Goal: Task Accomplishment & Management: Use online tool/utility

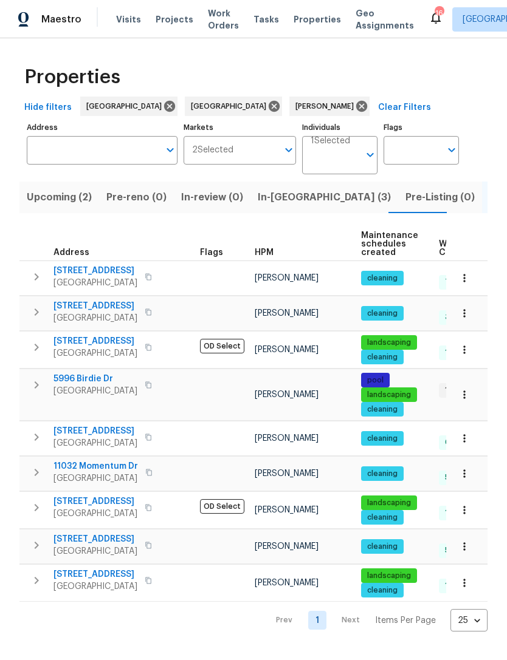
click at [273, 194] on span "In-reno (3)" at bounding box center [324, 197] width 133 height 17
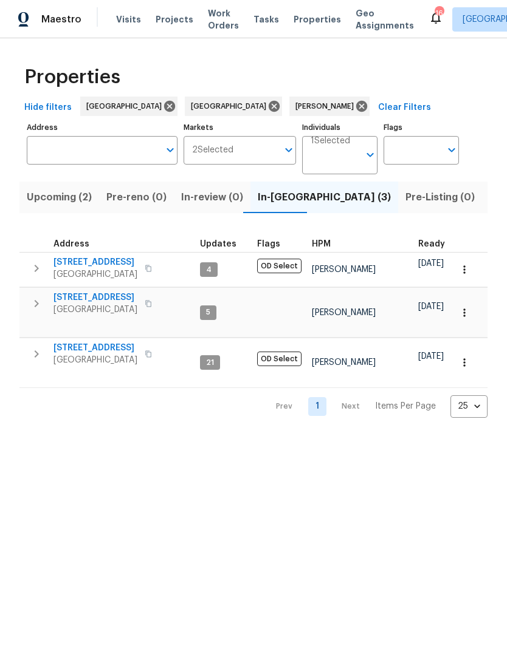
click at [84, 292] on span "[STREET_ADDRESS]" at bounding box center [95, 298] width 84 height 12
click at [50, 199] on span "Upcoming (2)" at bounding box center [59, 197] width 65 height 17
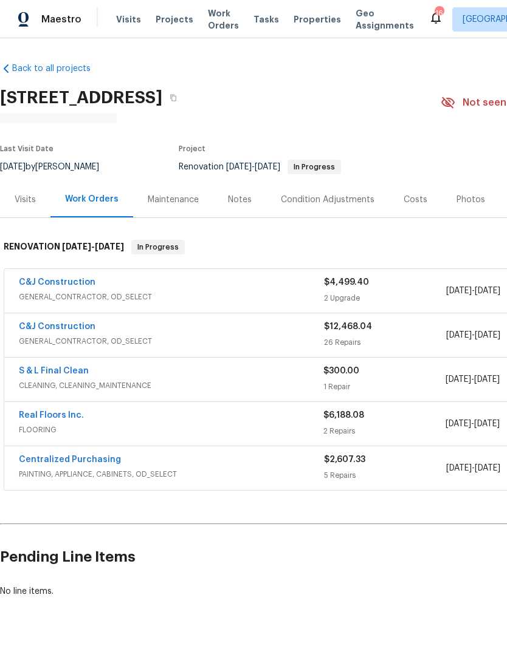
click at [404, 201] on div "Costs" at bounding box center [415, 200] width 24 height 12
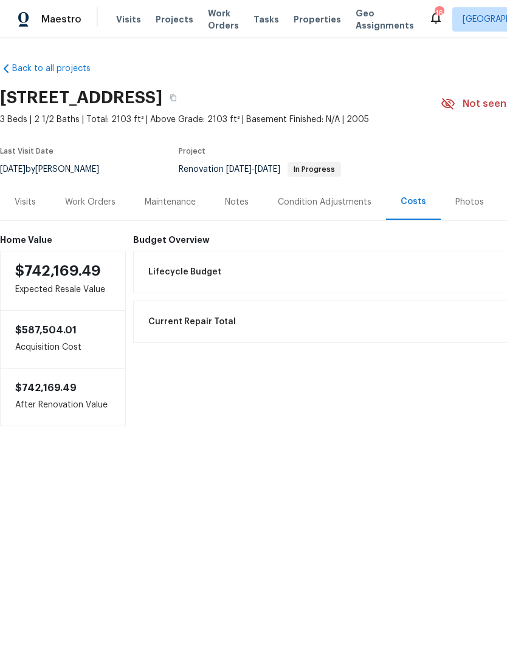
click at [80, 194] on div "Work Orders" at bounding box center [90, 202] width 80 height 36
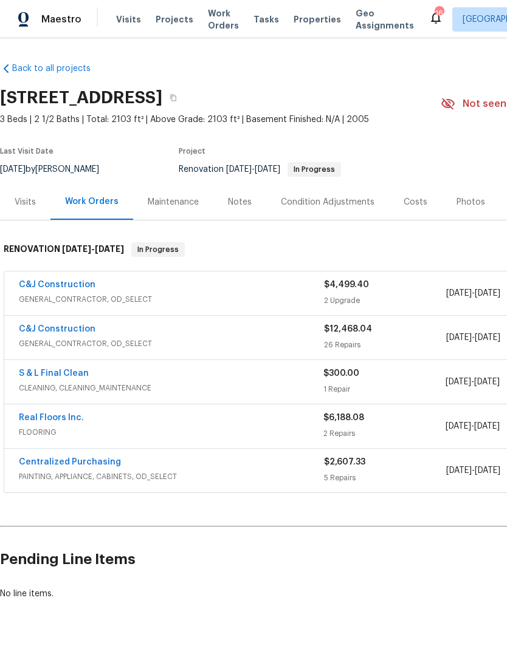
click at [72, 288] on link "C&J Construction" at bounding box center [57, 285] width 77 height 9
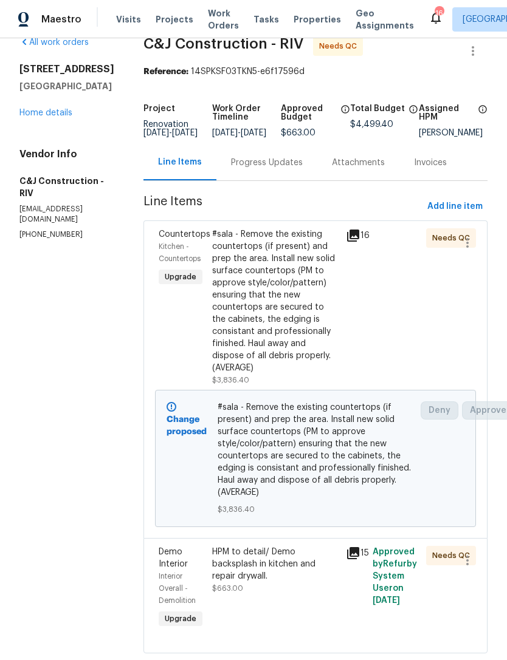
scroll to position [21, 0]
click at [297, 330] on div "#sala - Remove the existing countertops (if present) and prep the area. Install…" at bounding box center [275, 302] width 126 height 146
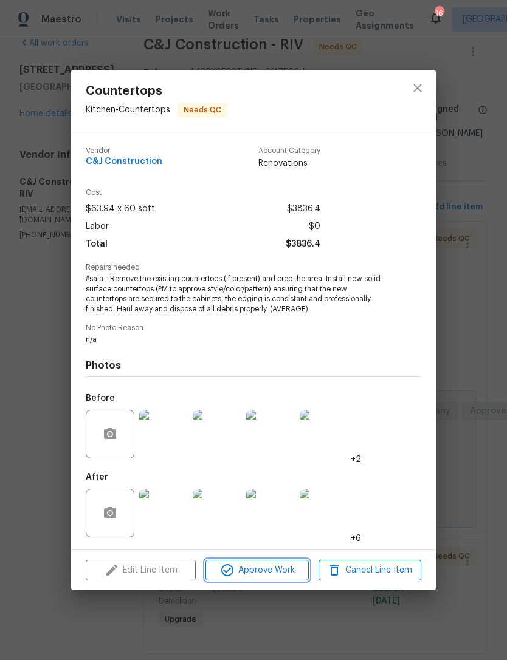
click at [263, 568] on span "Approve Work" at bounding box center [256, 570] width 95 height 15
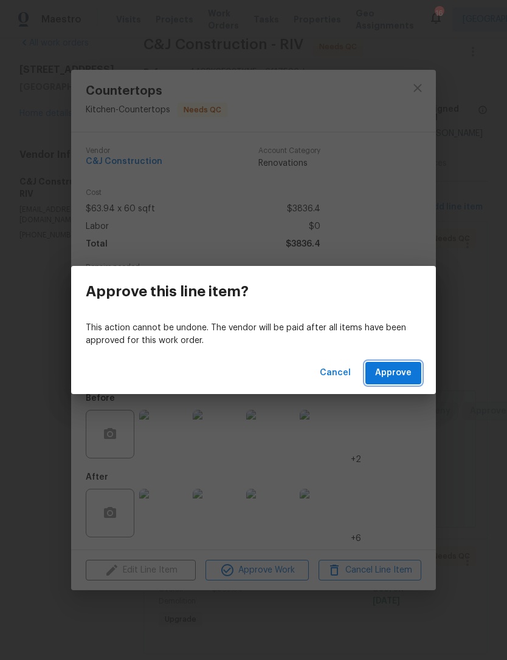
click at [397, 375] on span "Approve" at bounding box center [393, 373] width 36 height 15
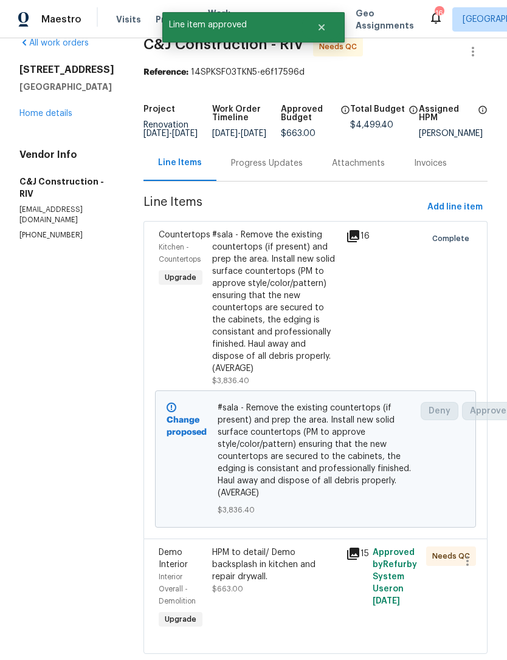
scroll to position [39, 0]
click at [307, 552] on div "HPM to detail/ Demo backsplash in kitchen and repair drywall." at bounding box center [275, 565] width 126 height 36
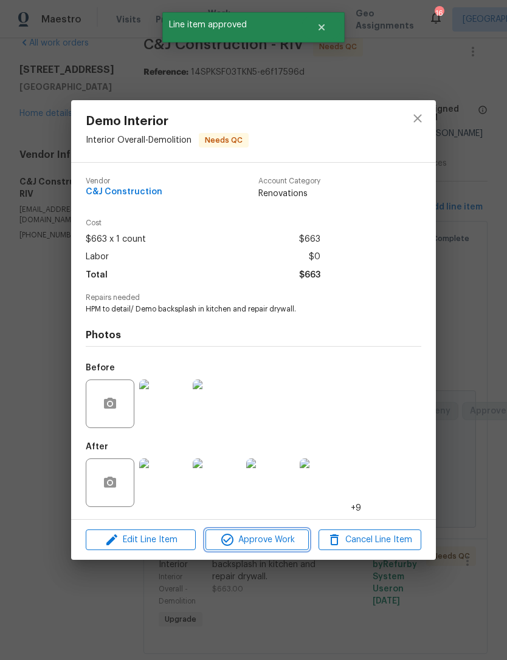
click at [285, 540] on span "Approve Work" at bounding box center [256, 540] width 95 height 15
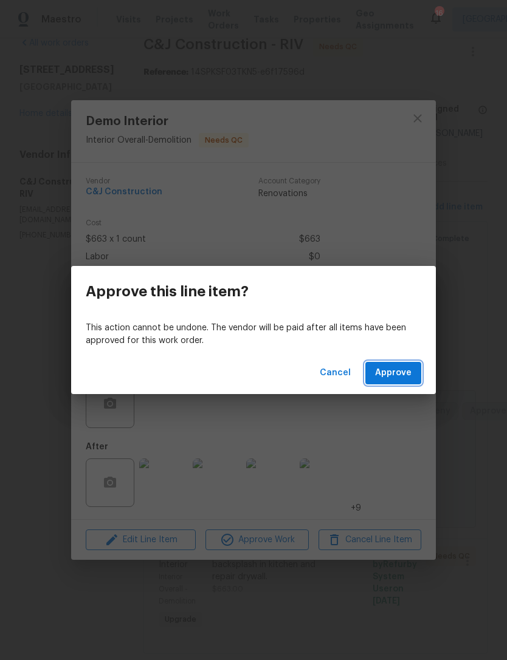
click at [409, 364] on button "Approve" at bounding box center [393, 373] width 56 height 22
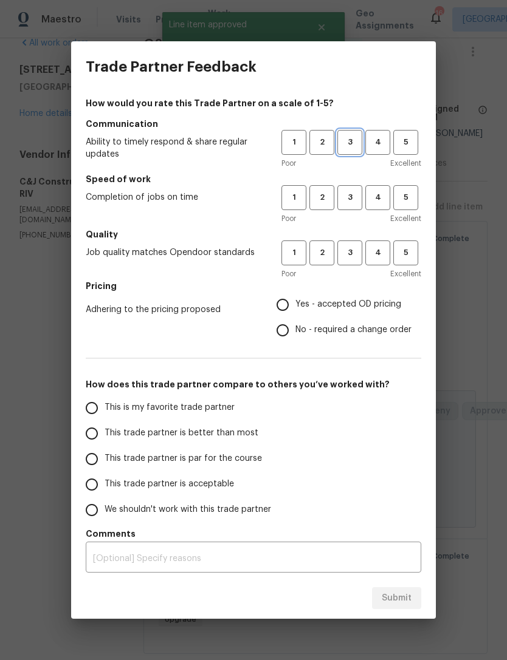
click at [352, 143] on span "3" at bounding box center [349, 142] width 22 height 14
click at [349, 199] on span "3" at bounding box center [349, 198] width 22 height 14
click at [356, 262] on button "3" at bounding box center [349, 252] width 25 height 25
click at [284, 311] on input "Yes - accepted OD pricing" at bounding box center [283, 305] width 26 height 26
radio input "true"
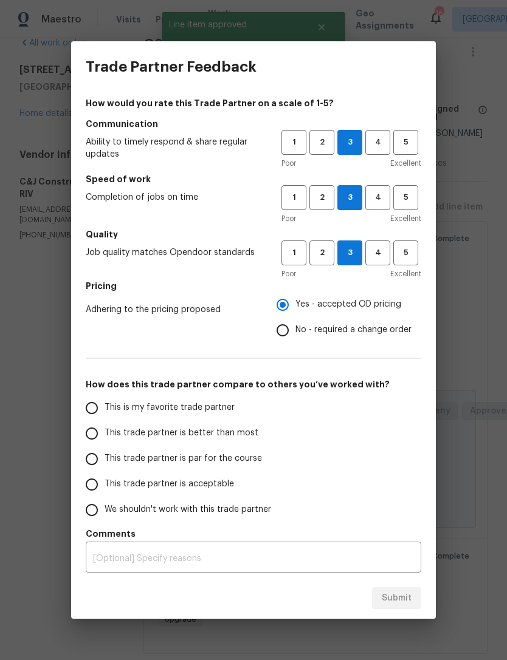
click at [103, 457] on input "This trade partner is par for the course" at bounding box center [92, 459] width 26 height 26
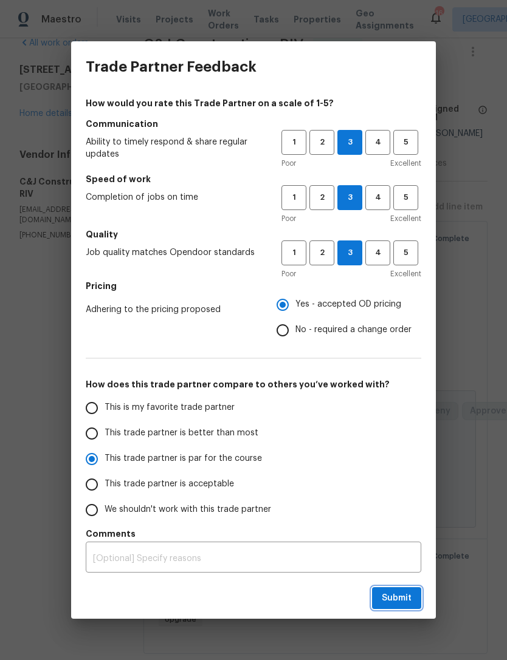
click at [397, 593] on span "Submit" at bounding box center [396, 598] width 30 height 15
radio input "true"
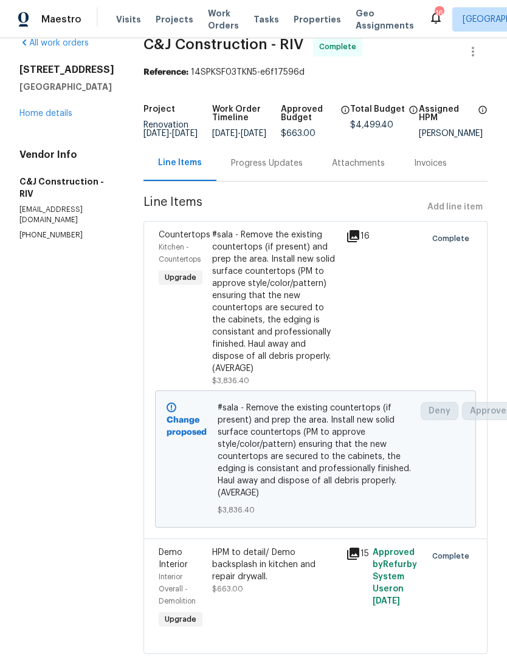
click at [395, 447] on span "#sala - Remove the existing countertops (if present) and prep the area. Install…" at bounding box center [315, 450] width 196 height 97
click at [394, 443] on span "#sala - Remove the existing countertops (if present) and prep the area. Install…" at bounding box center [315, 450] width 196 height 97
click at [52, 109] on link "Home details" at bounding box center [45, 113] width 53 height 9
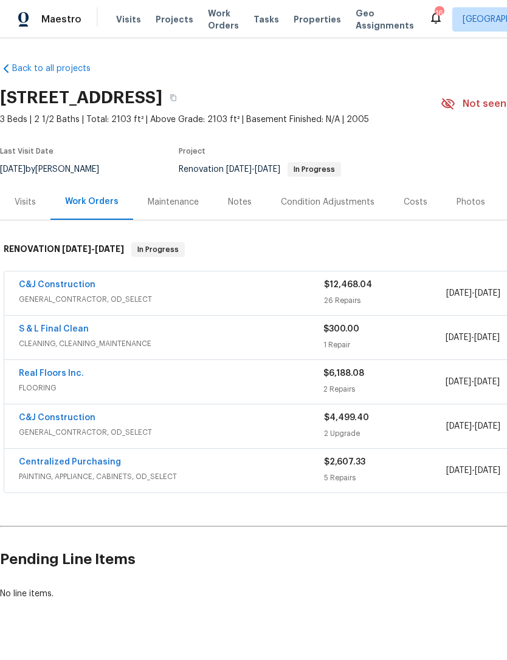
click at [53, 281] on link "C&J Construction" at bounding box center [57, 285] width 77 height 9
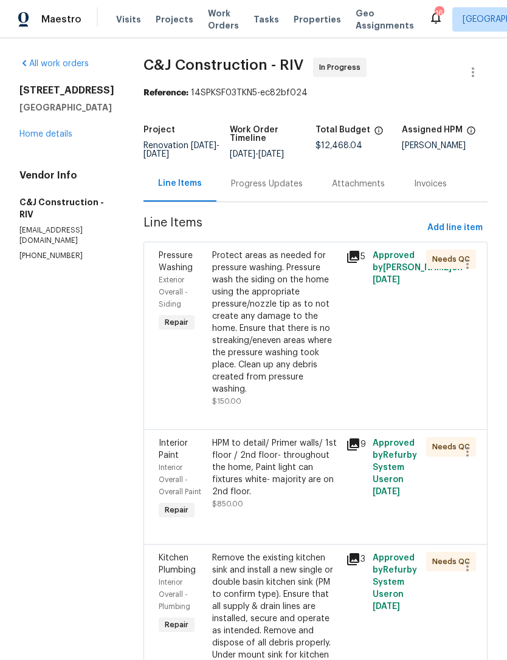
click at [53, 137] on link "Home details" at bounding box center [45, 134] width 53 height 9
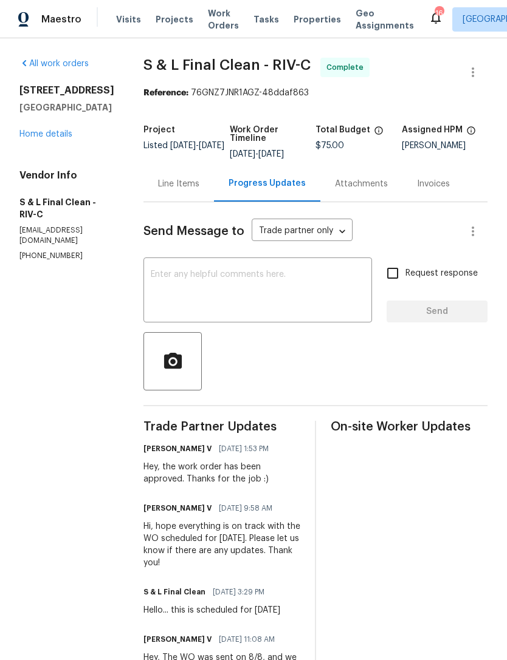
click at [55, 138] on link "Home details" at bounding box center [45, 134] width 53 height 9
